Goal: Task Accomplishment & Management: Use online tool/utility

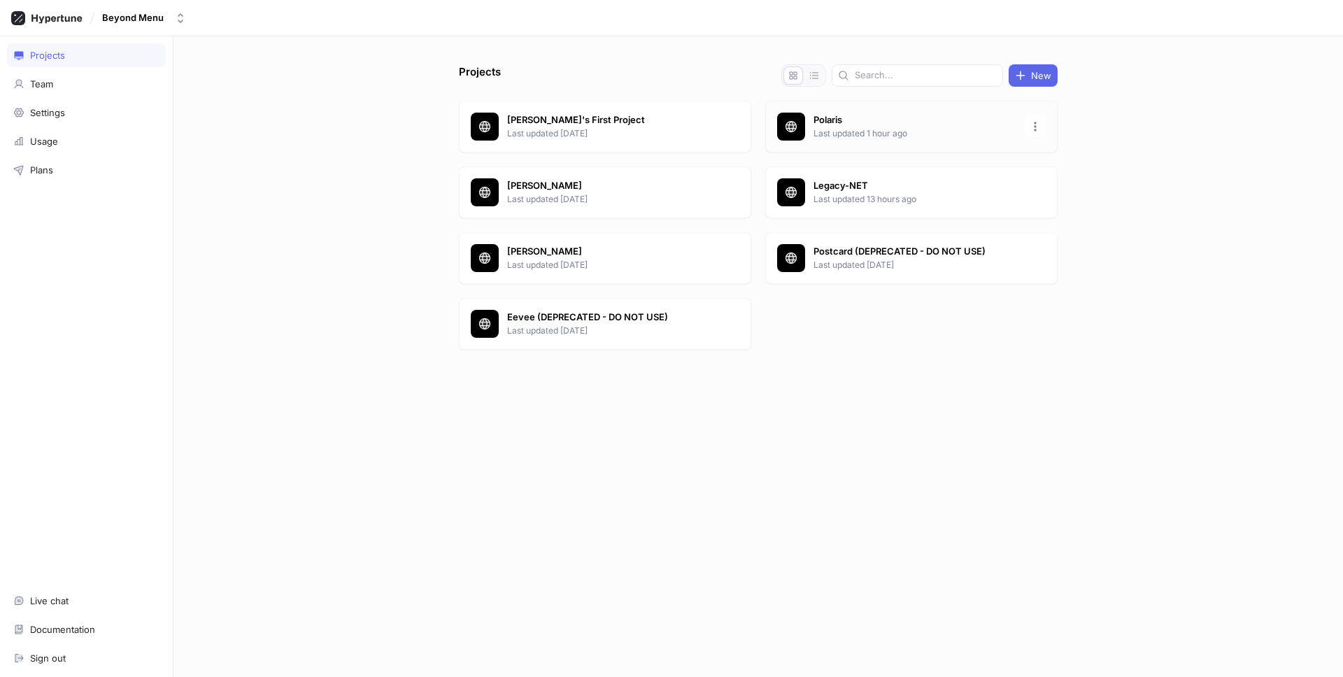
click at [914, 113] on p "Polaris" at bounding box center [914, 120] width 203 height 14
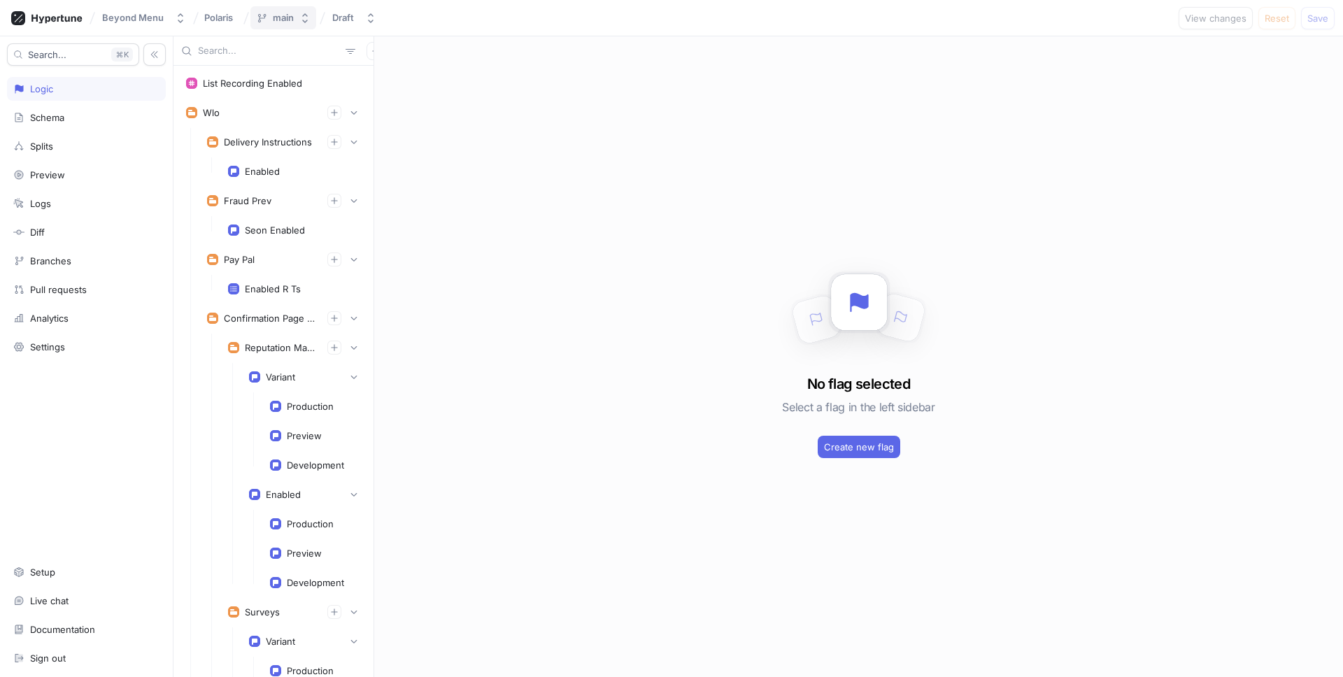
click at [292, 24] on button "main" at bounding box center [283, 17] width 66 height 23
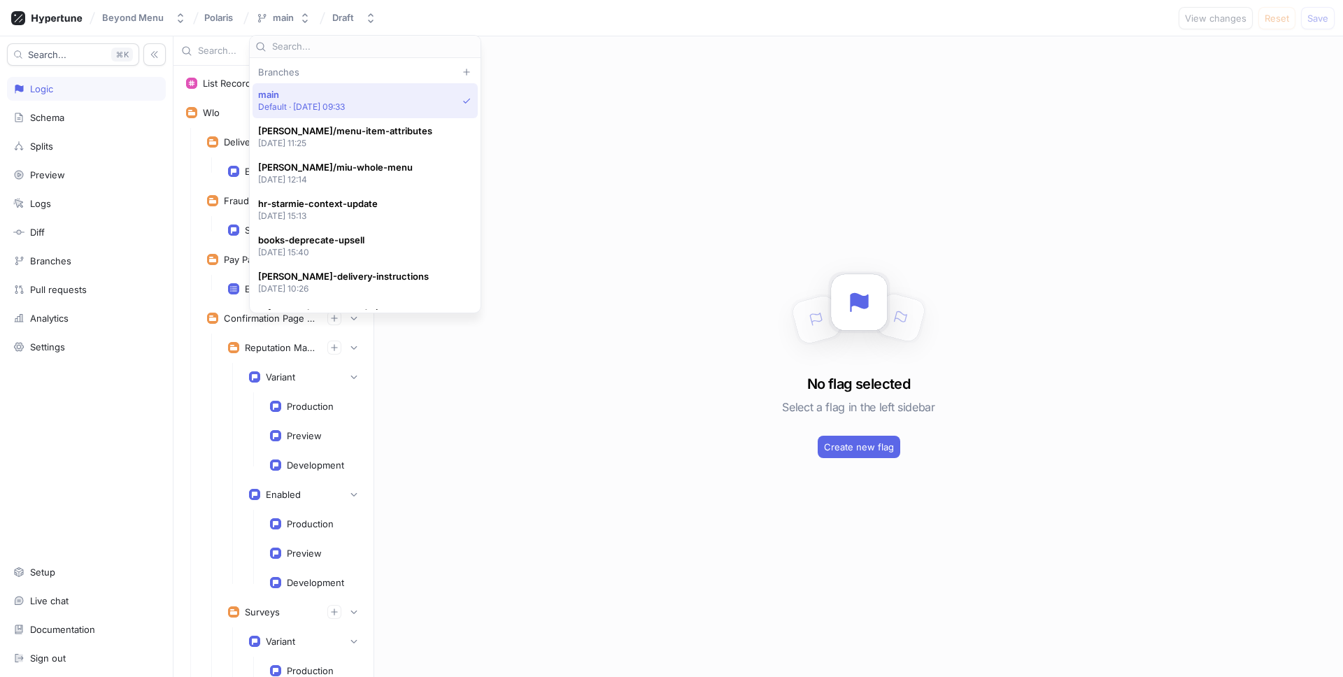
click at [300, 48] on input "text" at bounding box center [373, 47] width 203 height 14
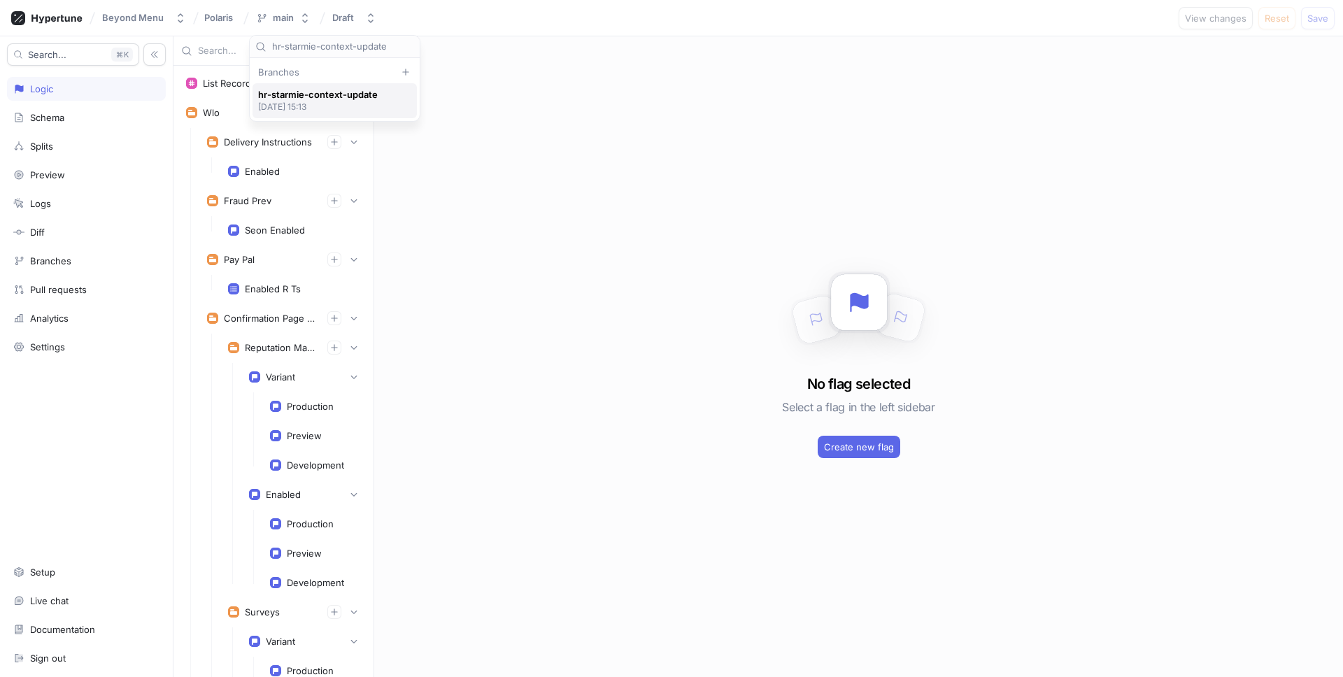
type input "hr-starmie-context-update"
click at [299, 100] on span "hr-starmie-context-update" at bounding box center [318, 95] width 120 height 12
click at [1147, 23] on button "Go to pull request" at bounding box center [1115, 18] width 91 height 22
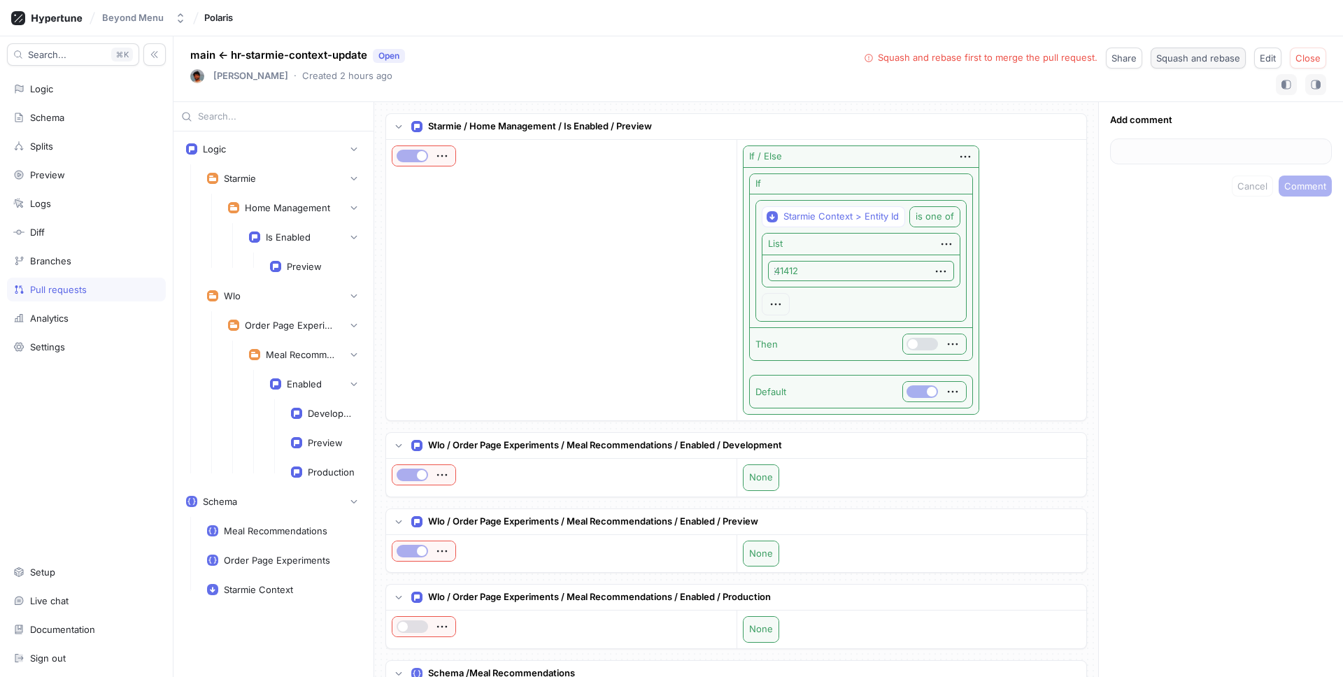
click at [1189, 57] on span "Squash and rebase" at bounding box center [1198, 58] width 84 height 8
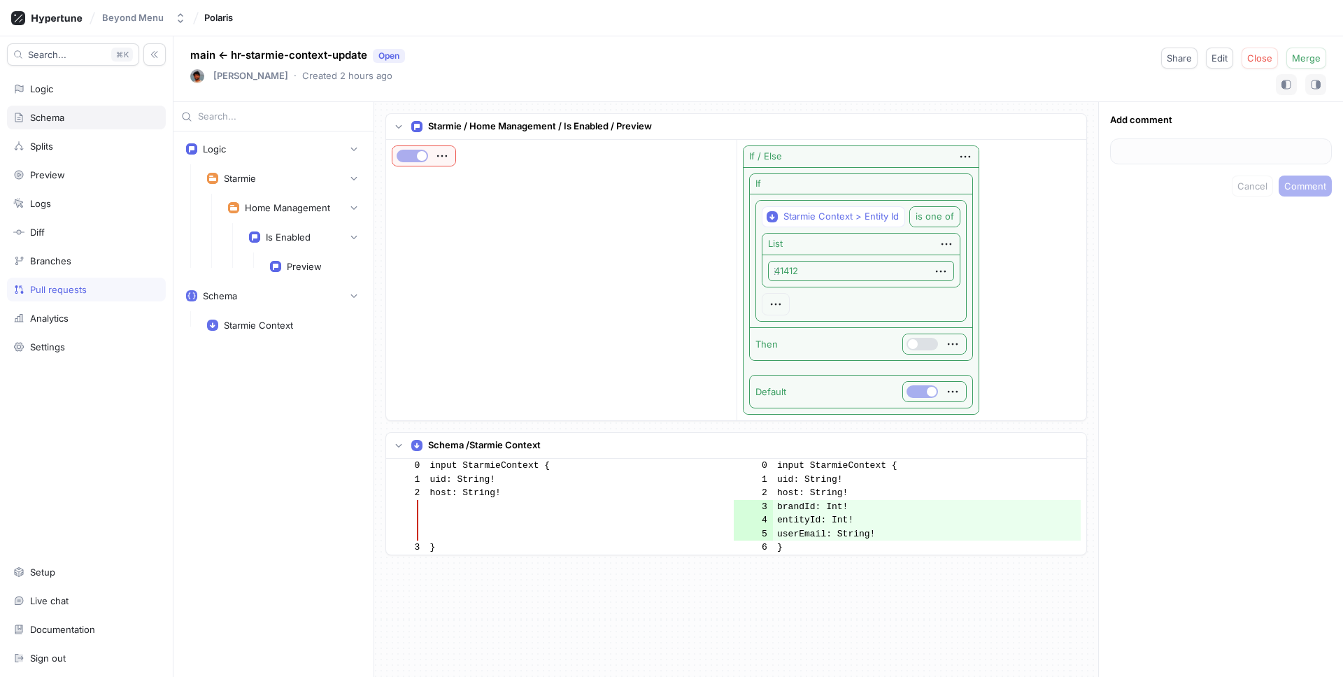
click at [73, 118] on div "Schema" at bounding box center [86, 117] width 146 height 11
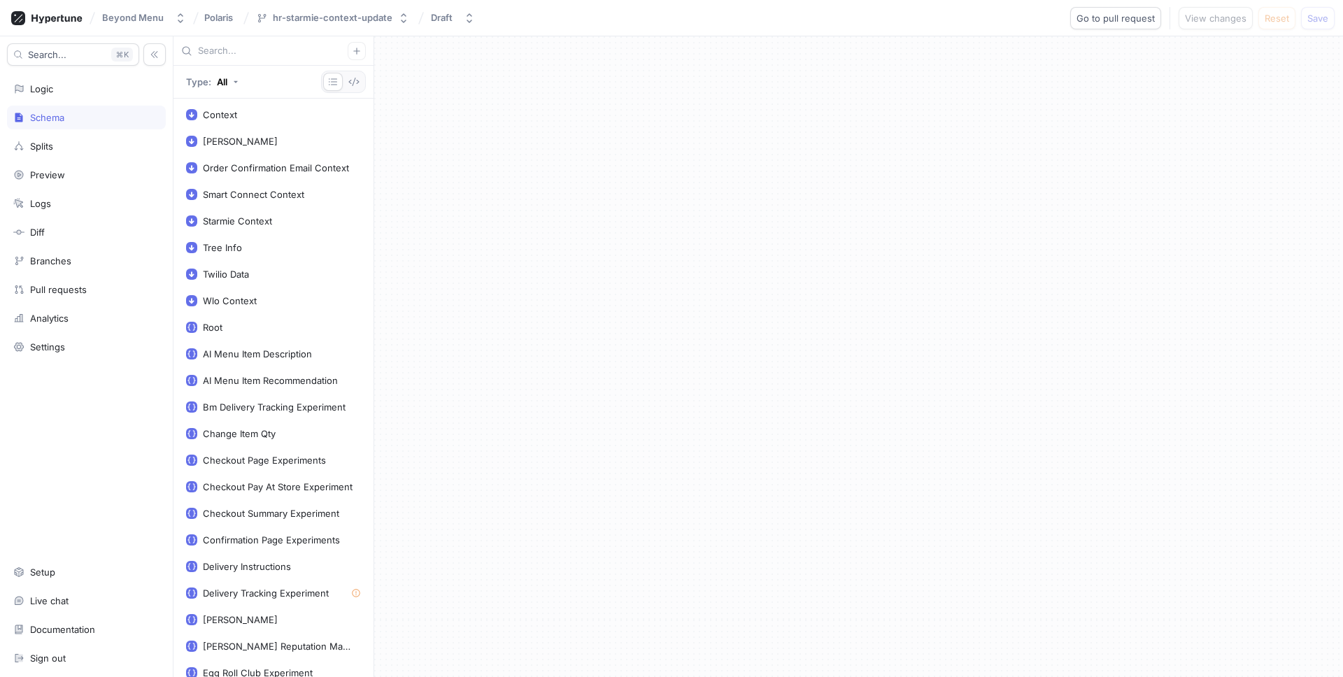
click at [665, 252] on div at bounding box center [858, 356] width 969 height 641
click at [363, 83] on div at bounding box center [343, 82] width 45 height 22
click at [352, 83] on icon "button" at bounding box center [353, 81] width 11 height 11
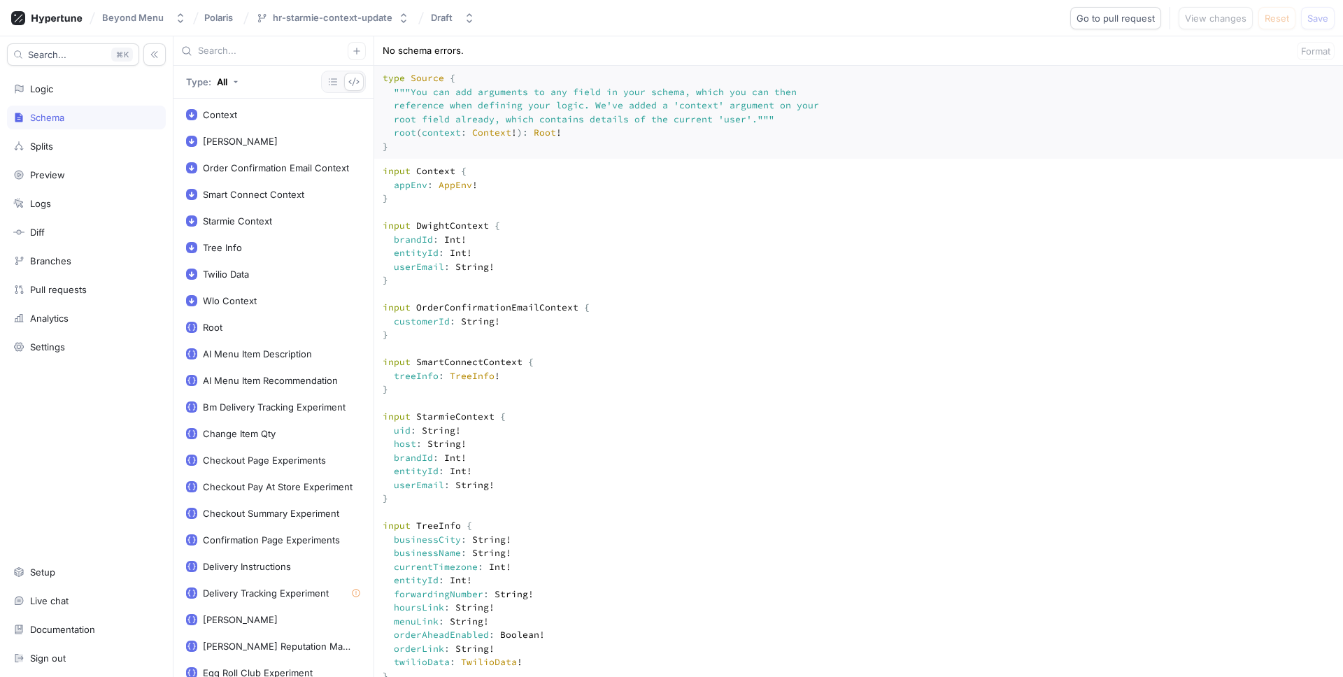
type textarea "input Context { appEnv: AppEnv! } input DwightContext { brandId: Int! entityId:…"
click at [1311, 17] on span "Save" at bounding box center [1317, 18] width 21 height 8
click at [1141, 21] on span "Go to pull request" at bounding box center [1115, 18] width 78 height 8
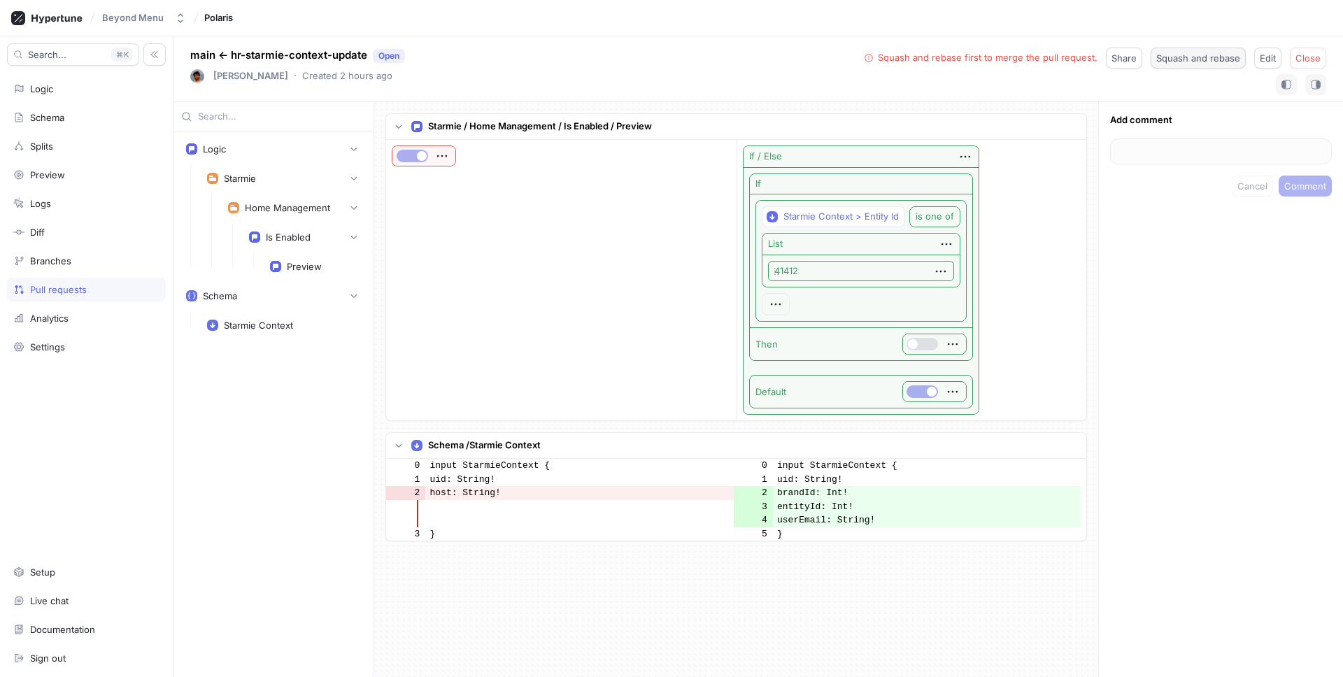
click at [1213, 60] on span "Squash and rebase" at bounding box center [1198, 58] width 84 height 8
click at [1255, 61] on span "Close" at bounding box center [1259, 58] width 25 height 8
